Goal: Find specific page/section: Find specific page/section

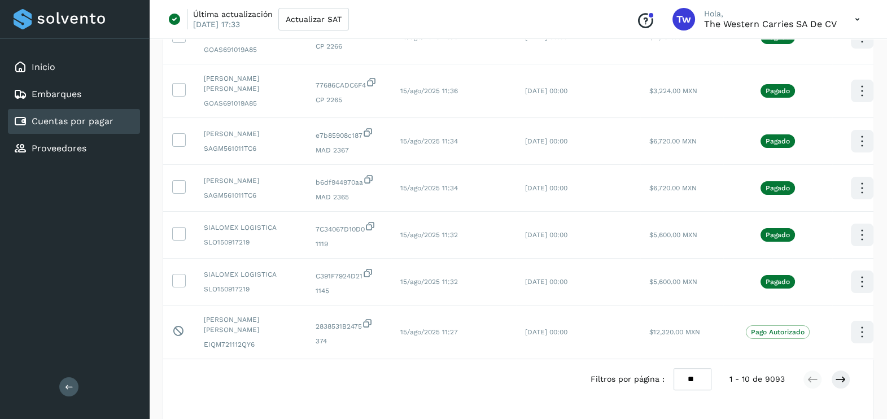
scroll to position [351, 0]
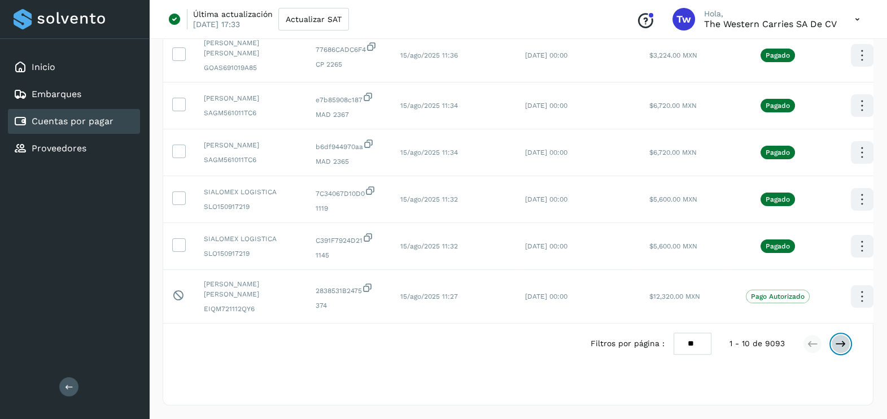
click at [844, 340] on icon at bounding box center [840, 343] width 11 height 11
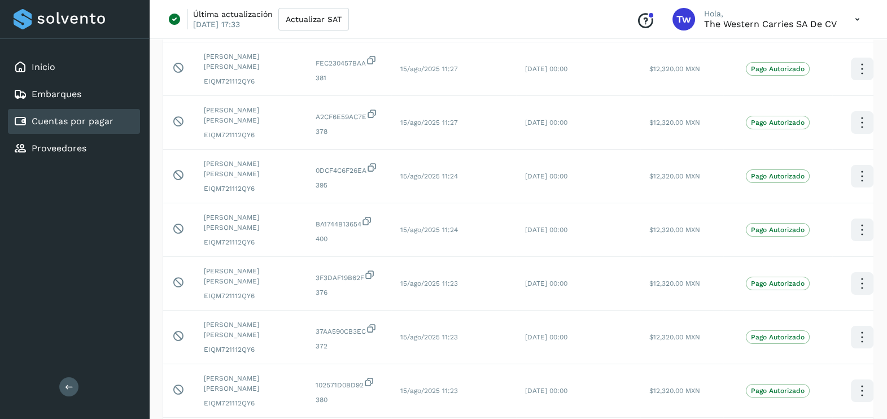
scroll to position [379, 0]
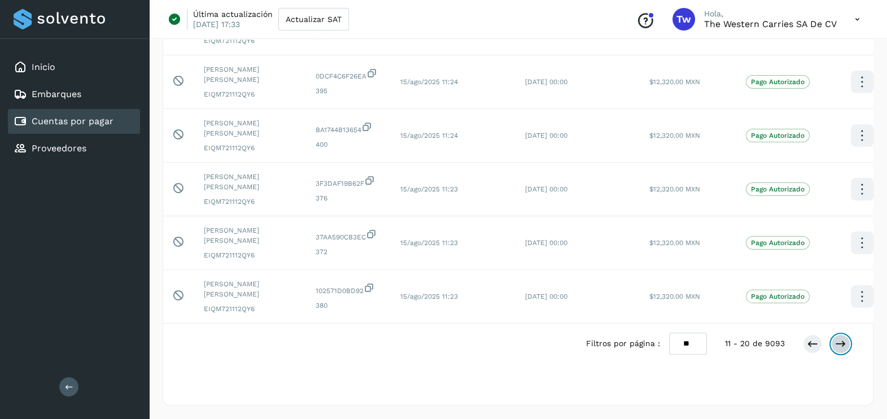
click at [844, 343] on icon at bounding box center [840, 343] width 11 height 11
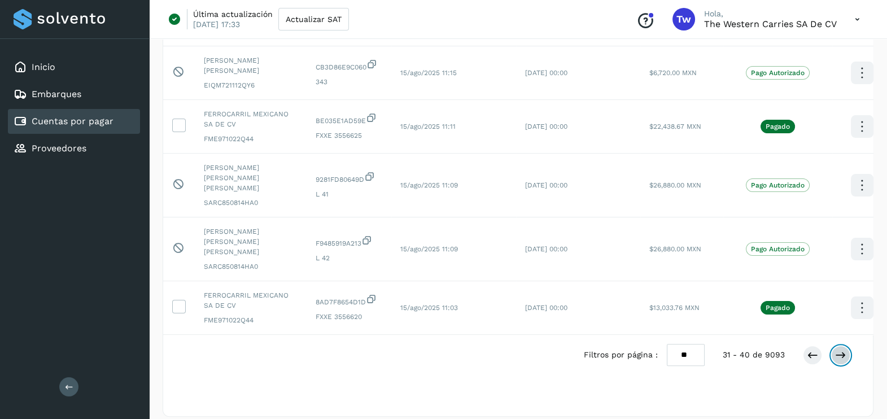
click at [844, 350] on icon at bounding box center [840, 355] width 11 height 11
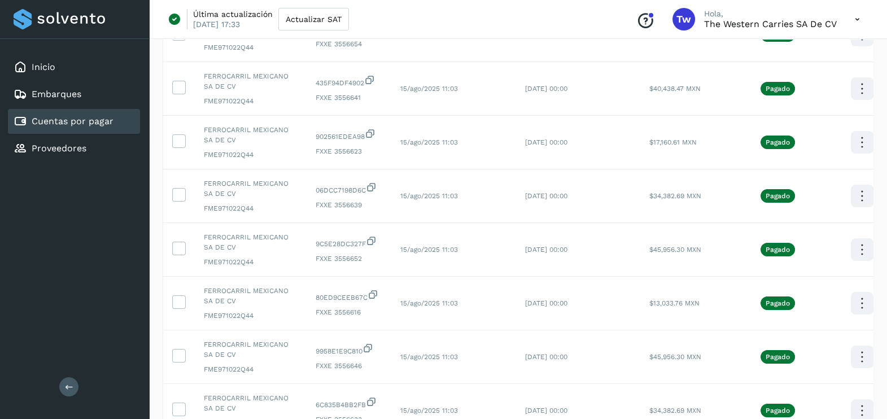
scroll to position [48, 0]
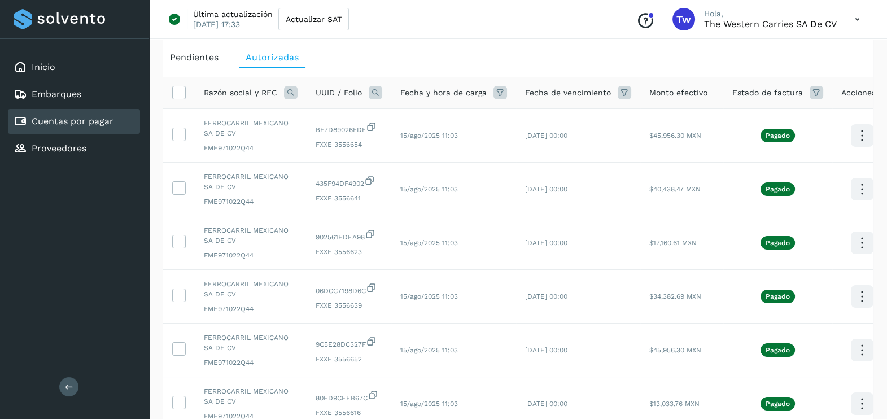
click at [291, 93] on icon at bounding box center [291, 93] width 14 height 14
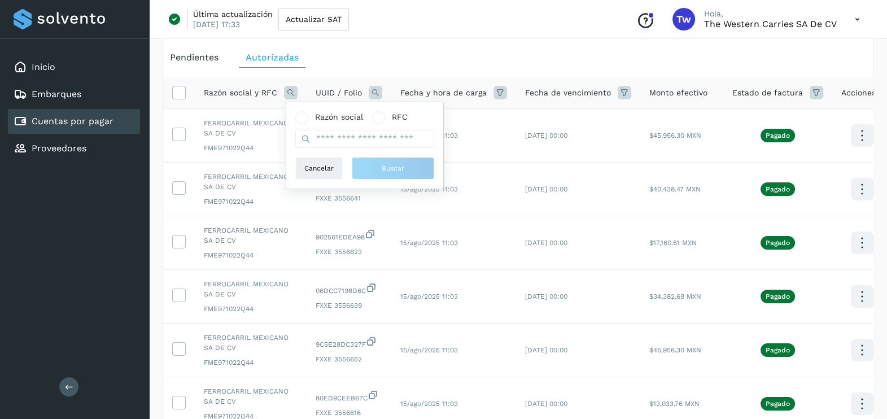
drag, startPoint x: 306, startPoint y: 117, endPoint x: 311, endPoint y: 133, distance: 16.1
click at [306, 117] on span at bounding box center [301, 117] width 13 height 13
click at [329, 140] on input "text" at bounding box center [364, 139] width 139 height 18
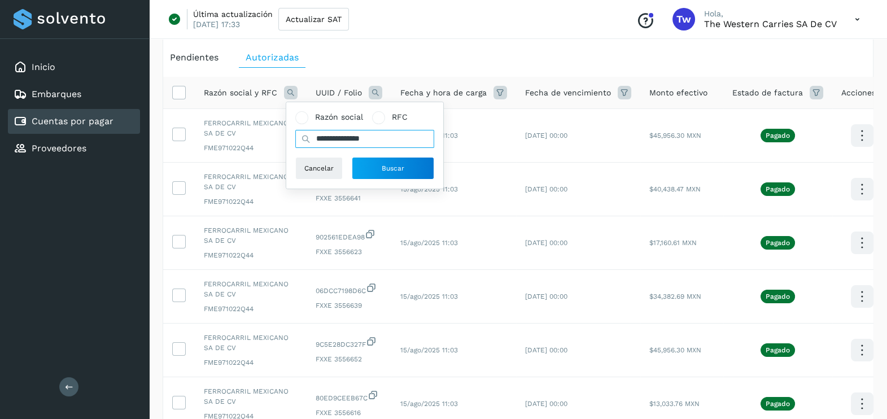
type input "**********"
click at [400, 178] on button "Buscar" at bounding box center [393, 168] width 82 height 23
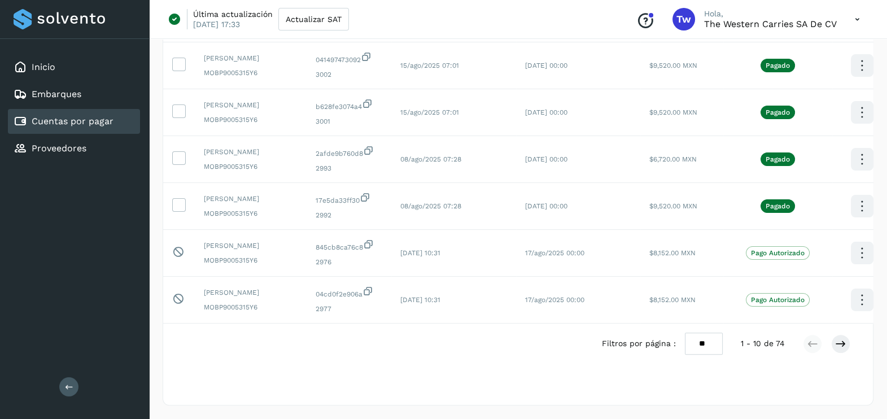
scroll to position [0, 12]
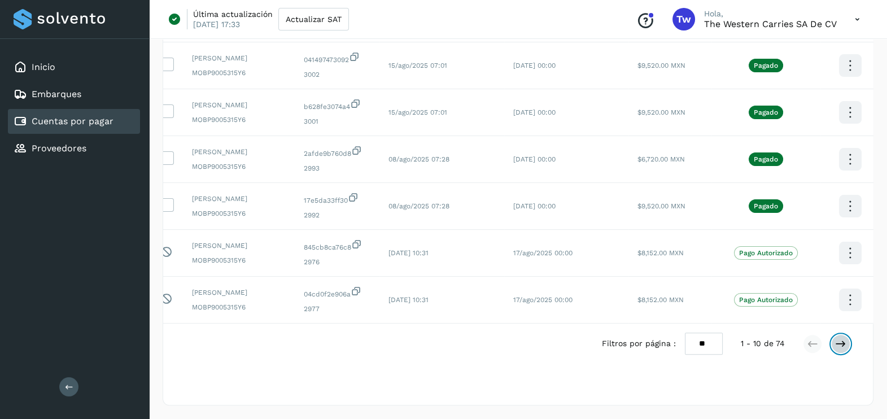
click at [836, 350] on icon at bounding box center [840, 343] width 11 height 11
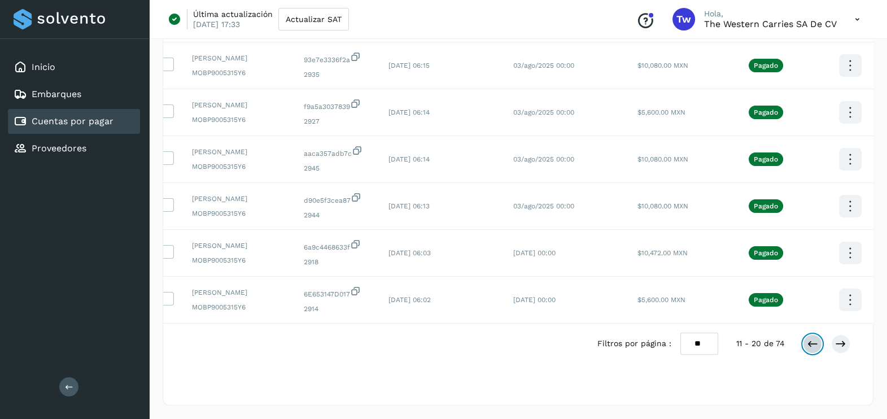
click at [812, 347] on icon at bounding box center [812, 343] width 11 height 11
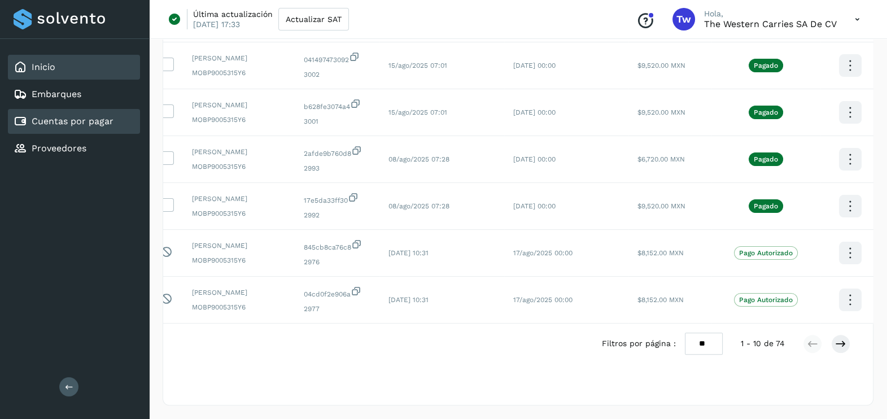
click at [38, 68] on link "Inicio" at bounding box center [44, 67] width 24 height 11
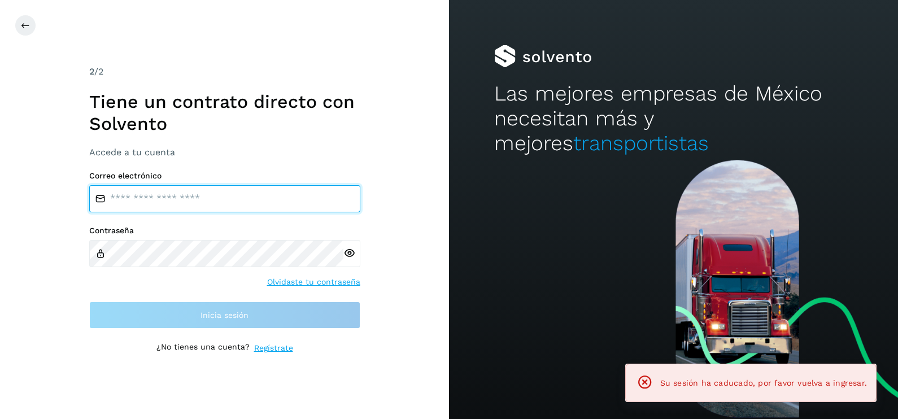
type input "**********"
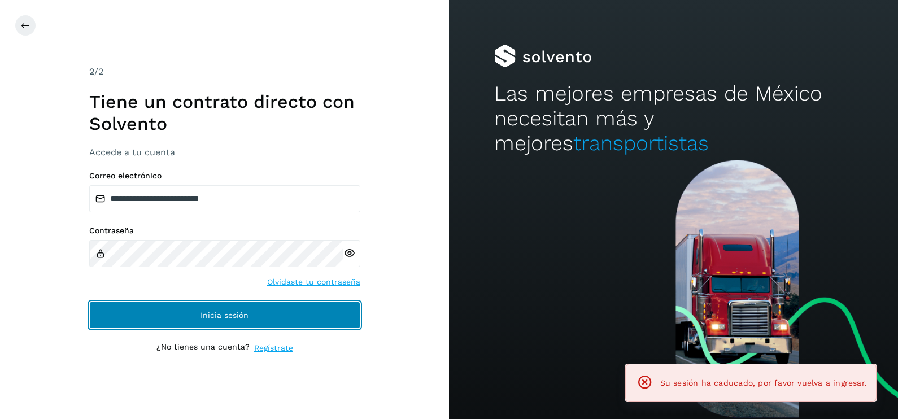
click at [281, 320] on button "Inicia sesión" at bounding box center [224, 315] width 271 height 27
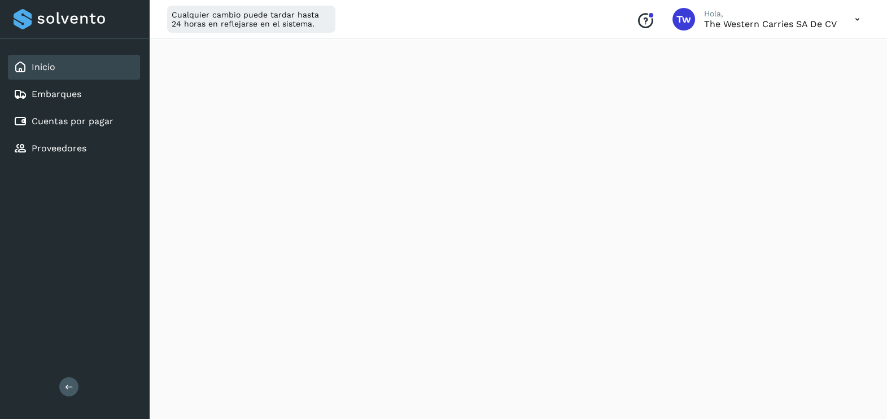
scroll to position [673, 0]
